Goal: Task Accomplishment & Management: Manage account settings

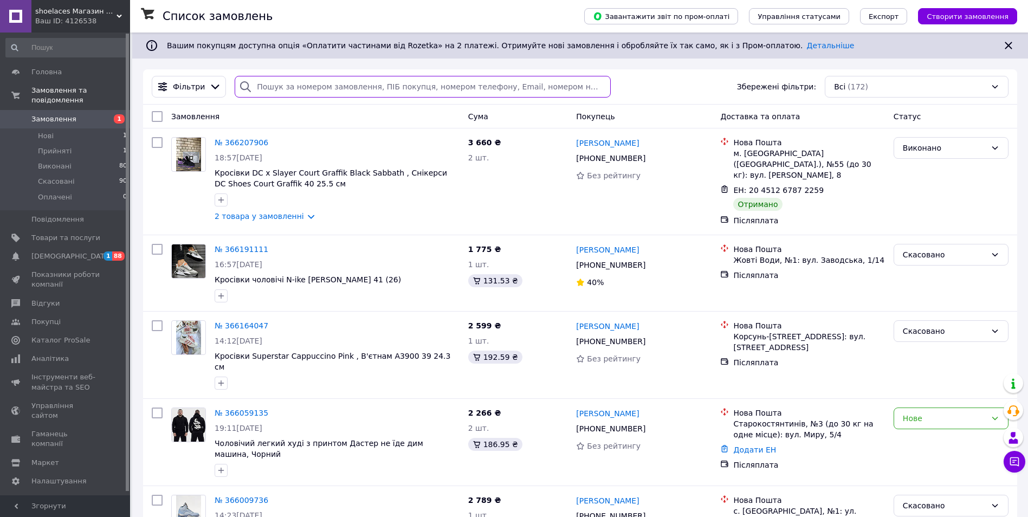
click at [296, 88] on input "search" at bounding box center [423, 87] width 376 height 22
paste input "364132757"
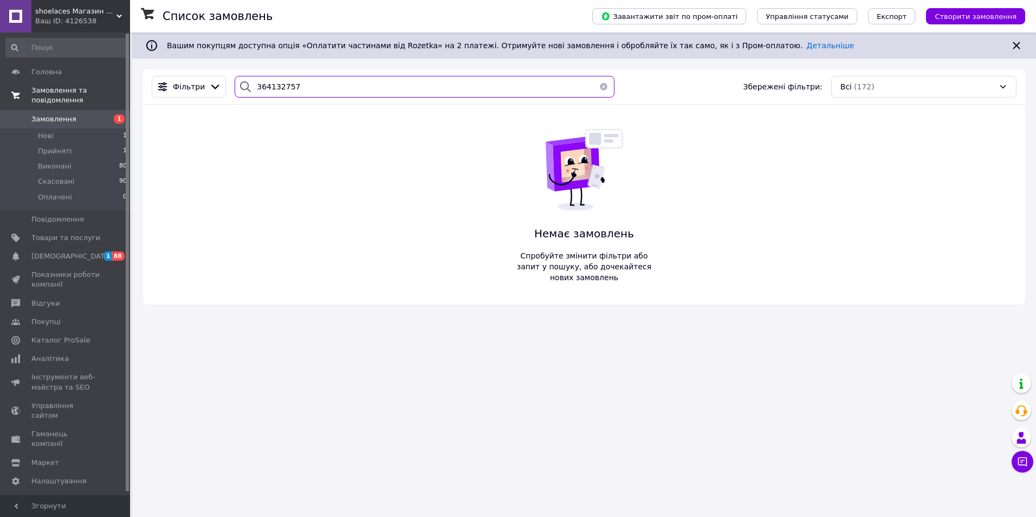
paste input "866426255"
drag, startPoint x: 100, startPoint y: 73, endPoint x: 119, endPoint y: 86, distance: 23.3
click at [99, 73] on div "shoelaces Магазин одягу і взуття на кожний день Ваш ID: 4126538 Сайт shoelaces …" at bounding box center [518, 258] width 1036 height 517
drag, startPoint x: 324, startPoint y: 88, endPoint x: 129, endPoint y: 87, distance: 194.6
click at [129, 86] on div "shoelaces Магазин одягу і взуття на кожний день Ваш ID: 4126538 Сайт shoelaces …" at bounding box center [518, 258] width 1036 height 517
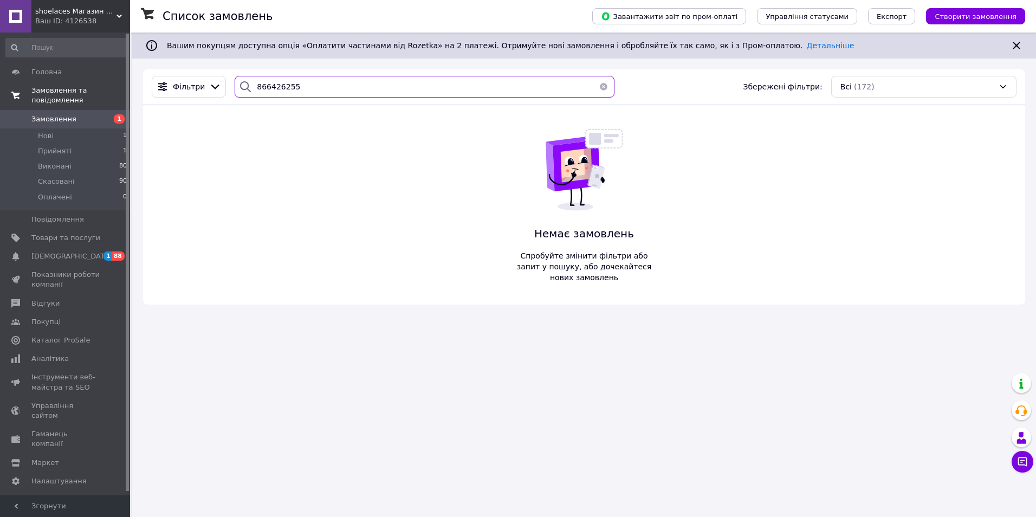
paste input "365207337"
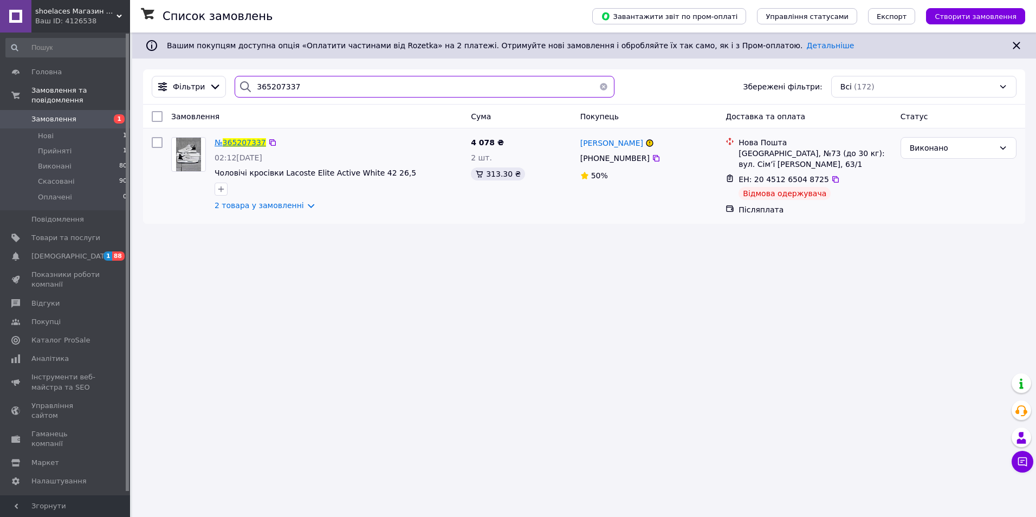
type input "365207337"
click at [239, 141] on span "365207337" at bounding box center [244, 142] width 43 height 9
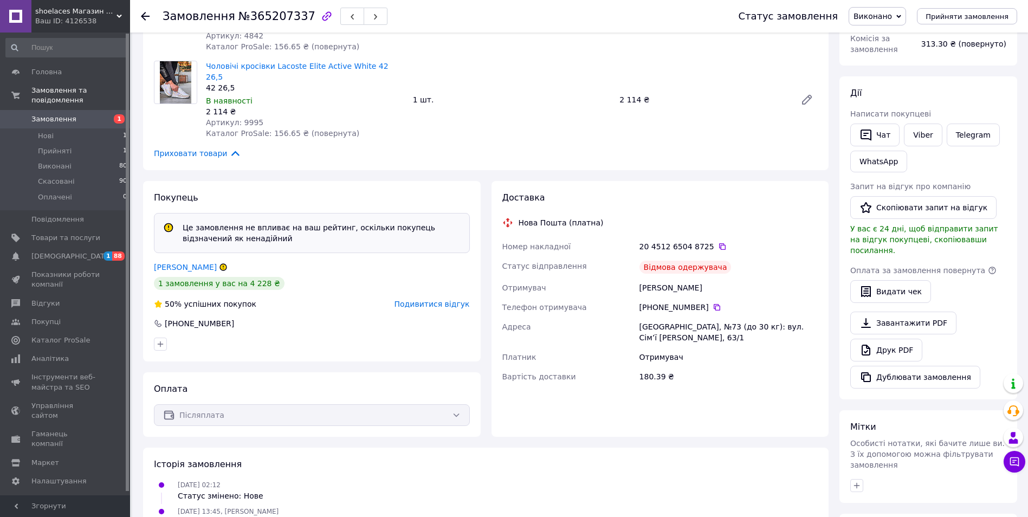
scroll to position [14, 0]
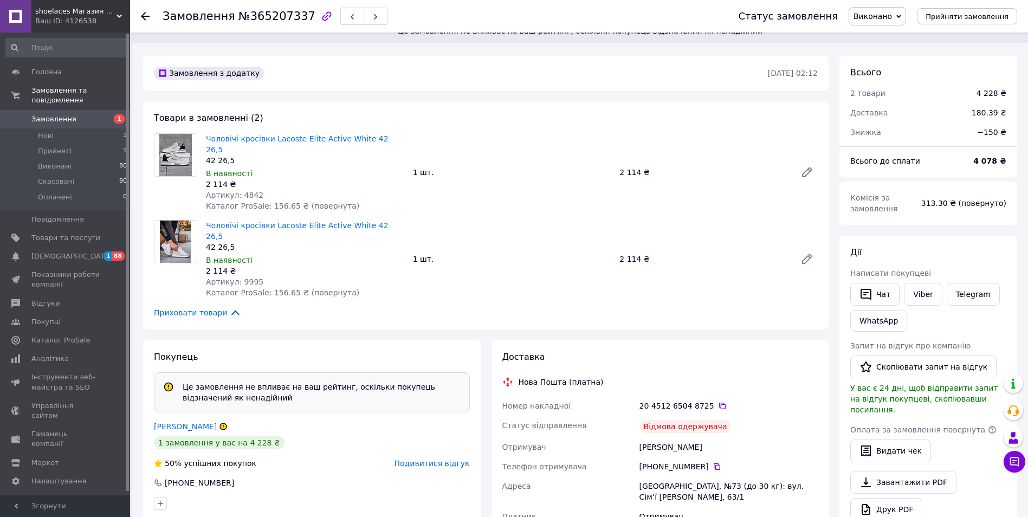
click at [266, 14] on span "№365207337" at bounding box center [276, 16] width 77 height 13
copy span "365207337"
click at [52, 110] on link "Замовлення 1" at bounding box center [66, 119] width 133 height 18
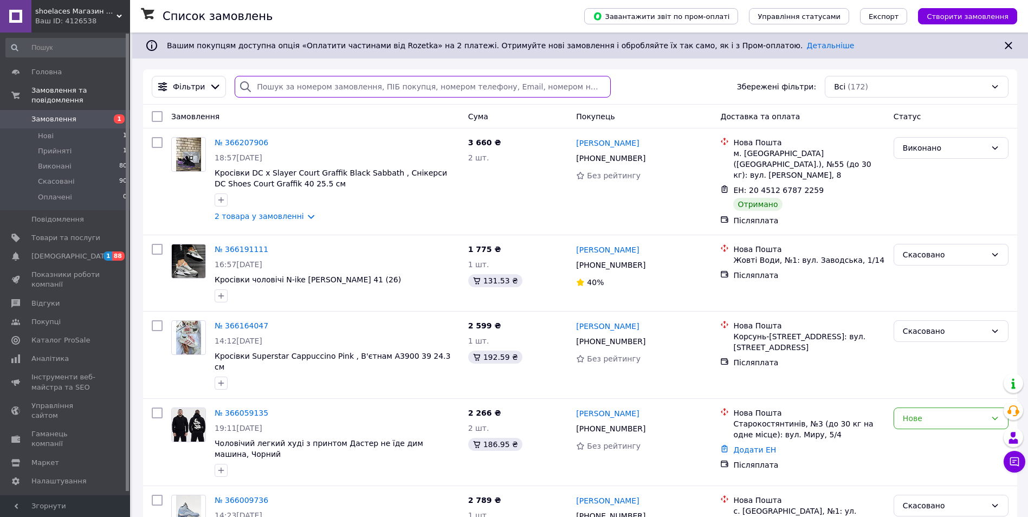
click at [329, 88] on input "search" at bounding box center [423, 87] width 376 height 22
paste input "865646813"
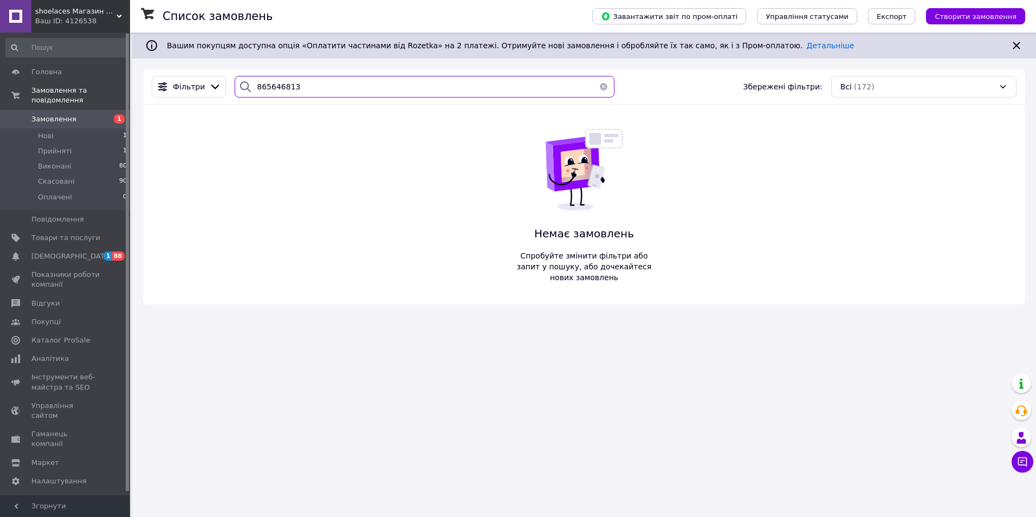
paste input "359574556"
drag, startPoint x: 301, startPoint y: 90, endPoint x: 180, endPoint y: 74, distance: 121.9
click at [180, 74] on div "Фільтри 359574556 Збережені фільтри: Всі (172)" at bounding box center [584, 86] width 882 height 35
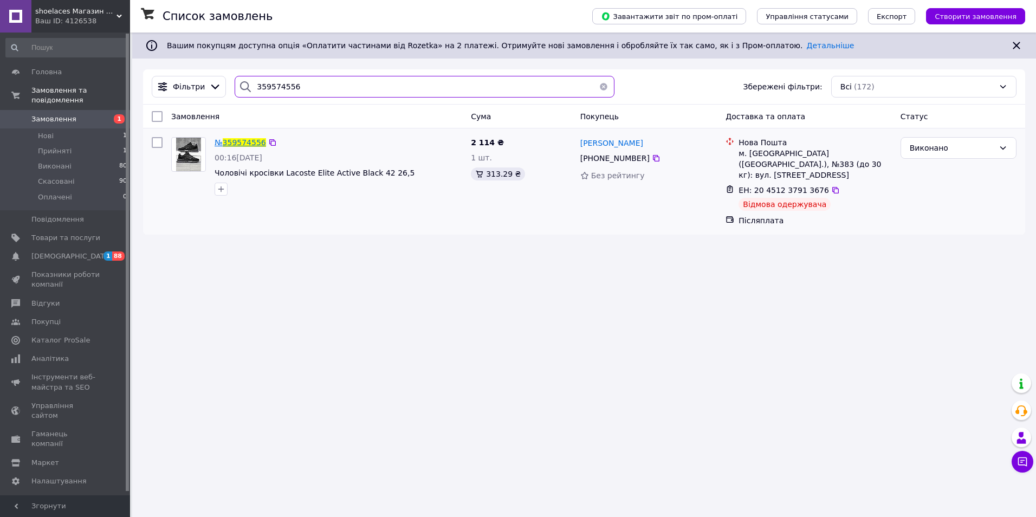
type input "359574556"
click at [247, 140] on span "359574556" at bounding box center [244, 142] width 43 height 9
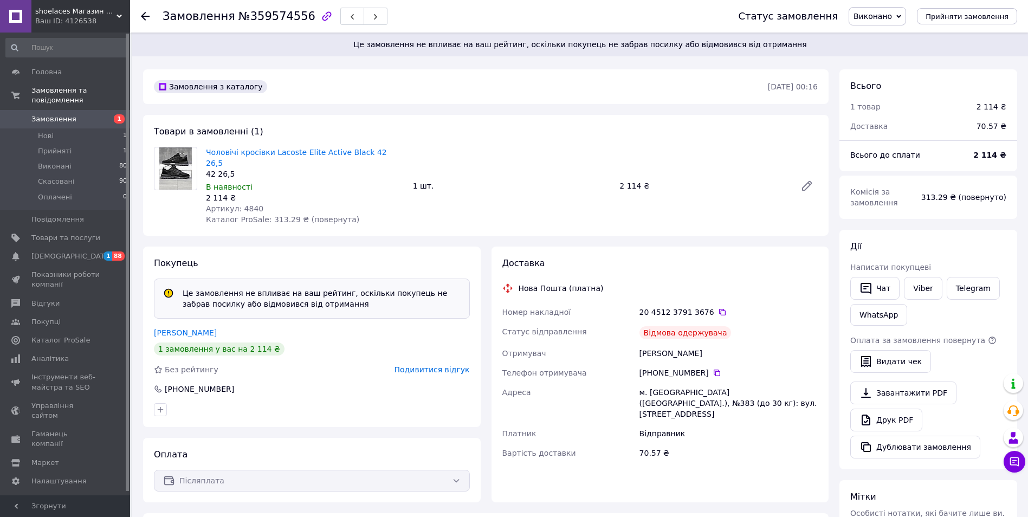
click at [68, 114] on span "Замовлення" at bounding box center [53, 119] width 45 height 10
